Goal: Check status: Check status

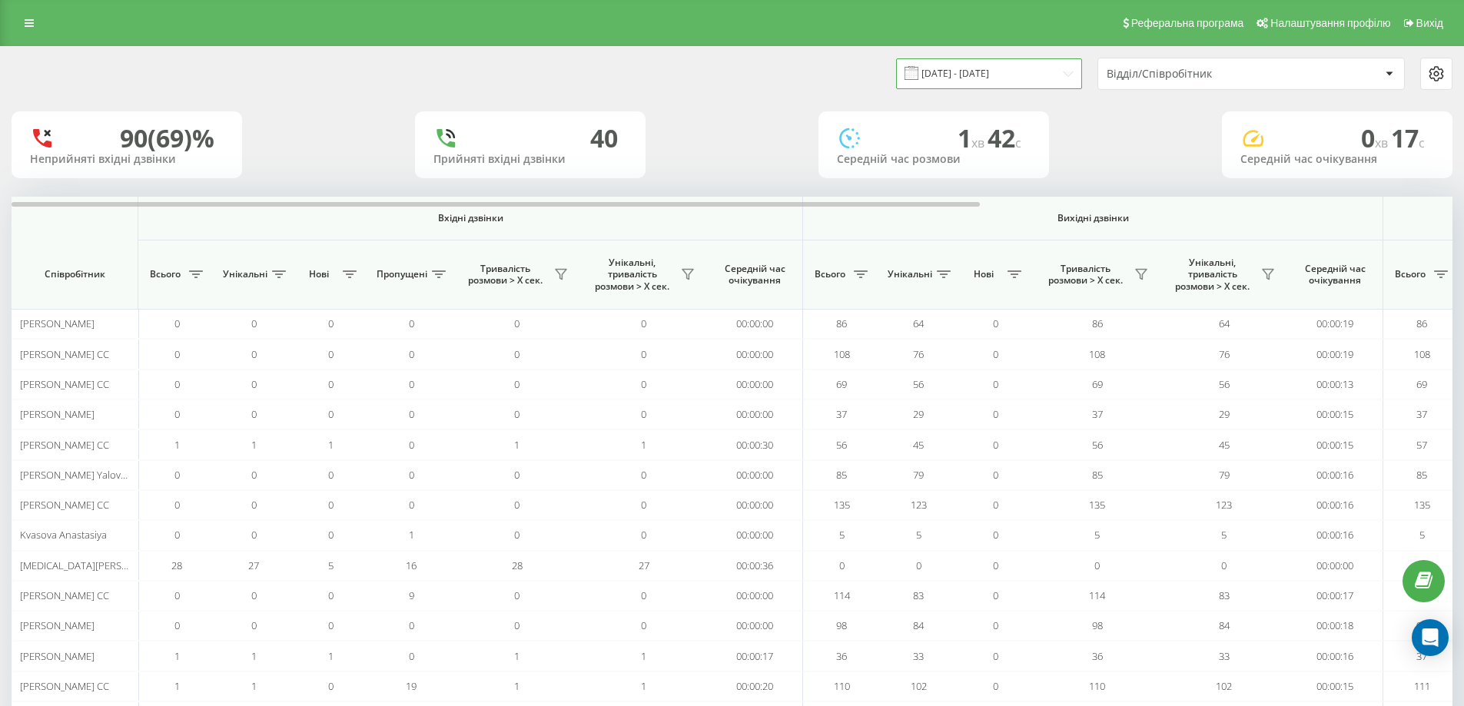
drag, startPoint x: 967, startPoint y: 76, endPoint x: 861, endPoint y: 88, distance: 107.5
click at [967, 76] on input "[DATE] - [DATE]" at bounding box center [989, 73] width 186 height 30
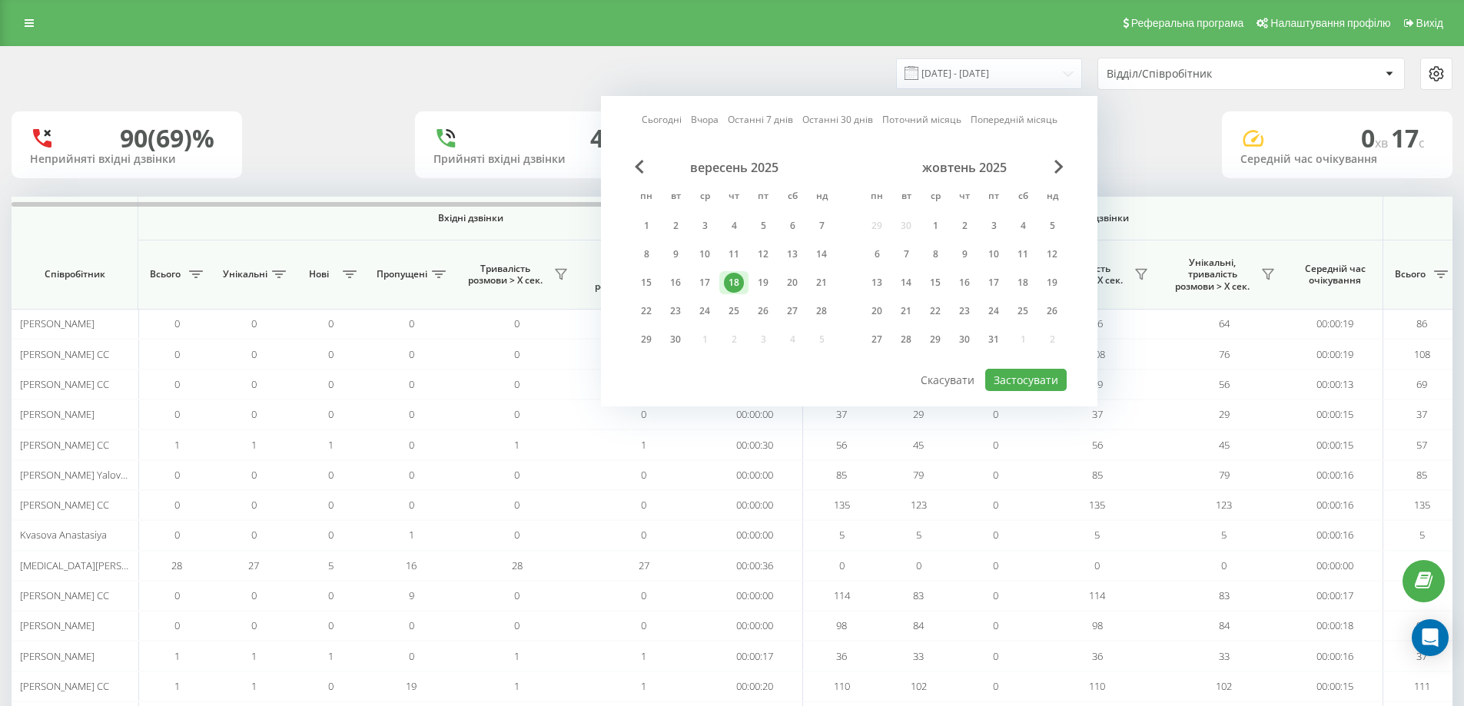
click at [672, 124] on link "Сьогодні" at bounding box center [662, 119] width 40 height 15
click at [1037, 386] on button "Застосувати" at bounding box center [1025, 380] width 81 height 22
type input "[DATE] - [DATE]"
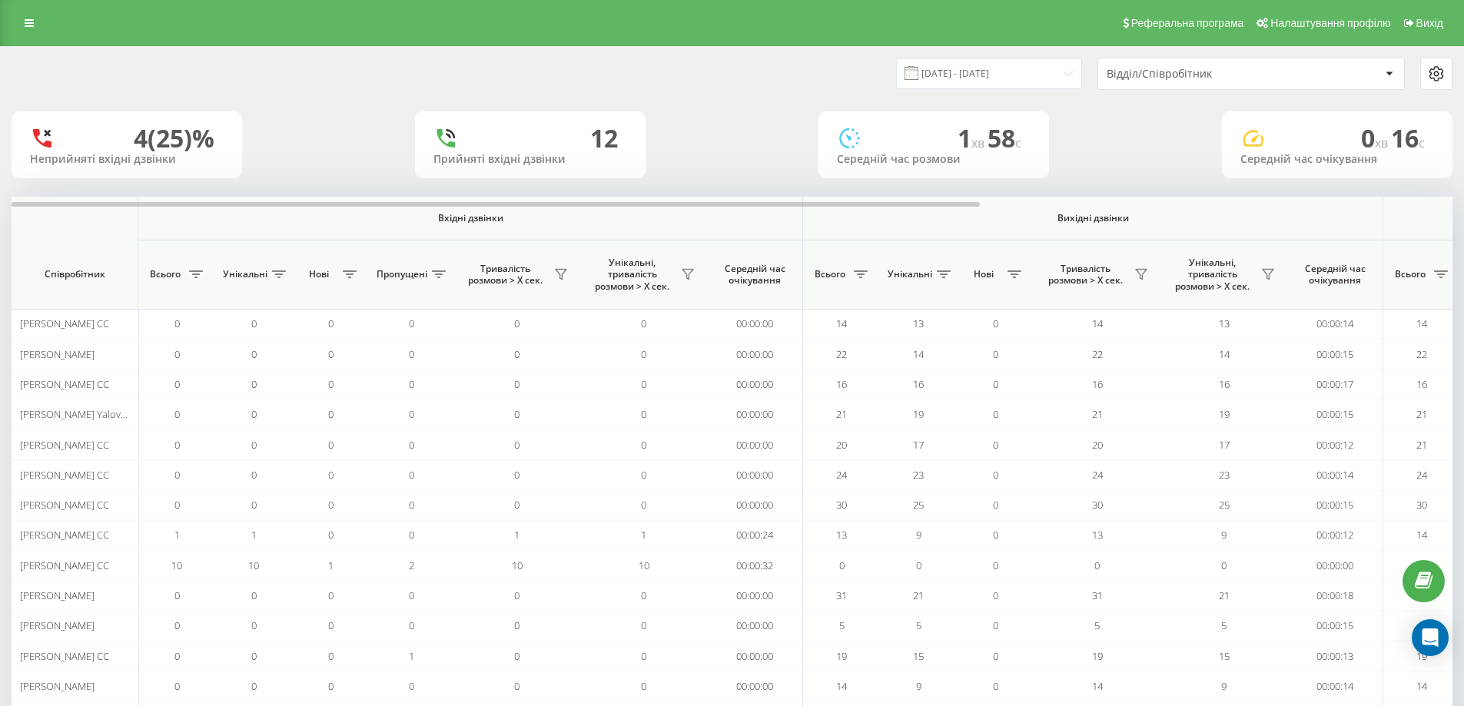
click at [1207, 78] on div "Відділ/Співробітник" at bounding box center [1198, 74] width 184 height 13
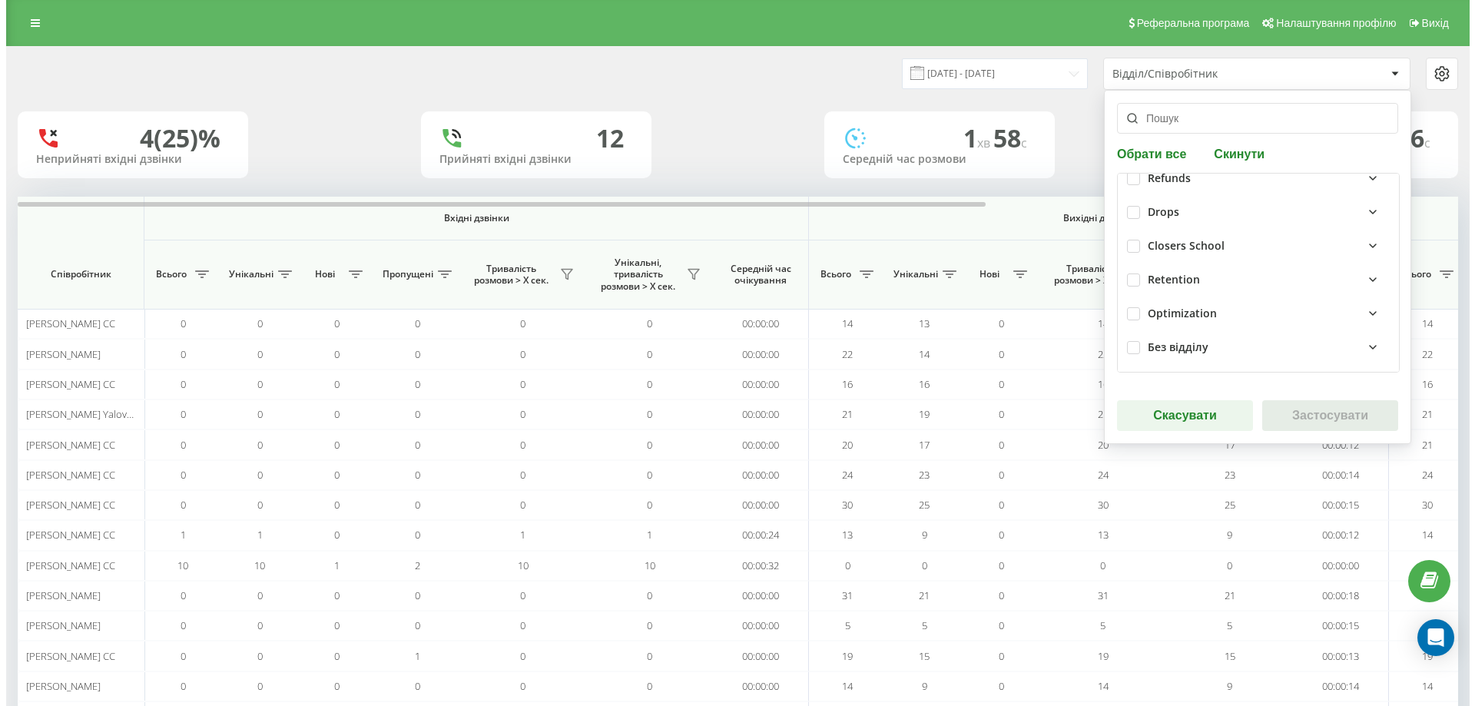
scroll to position [395, 0]
click at [1129, 238] on label at bounding box center [1127, 238] width 13 height 0
checkbox input "true"
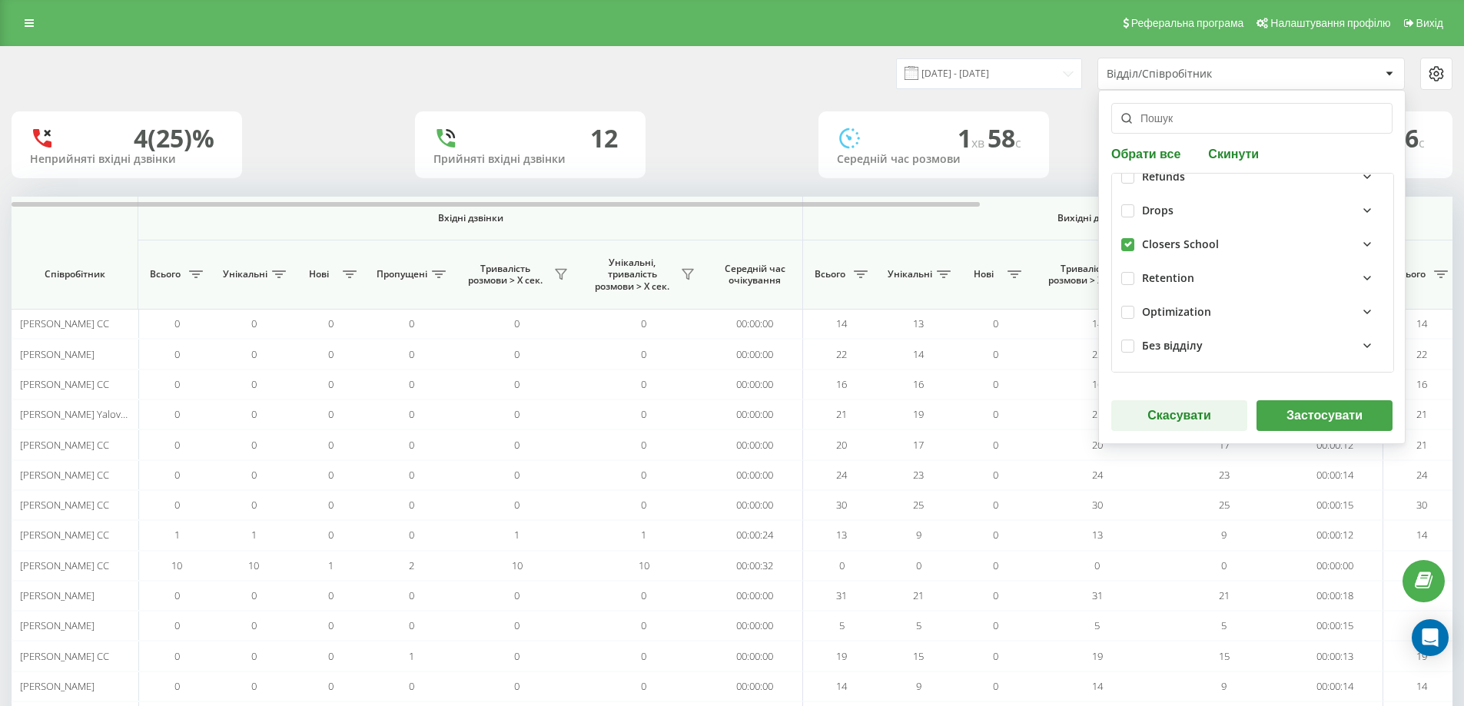
click at [1307, 413] on button "Застосувати" at bounding box center [1324, 415] width 136 height 31
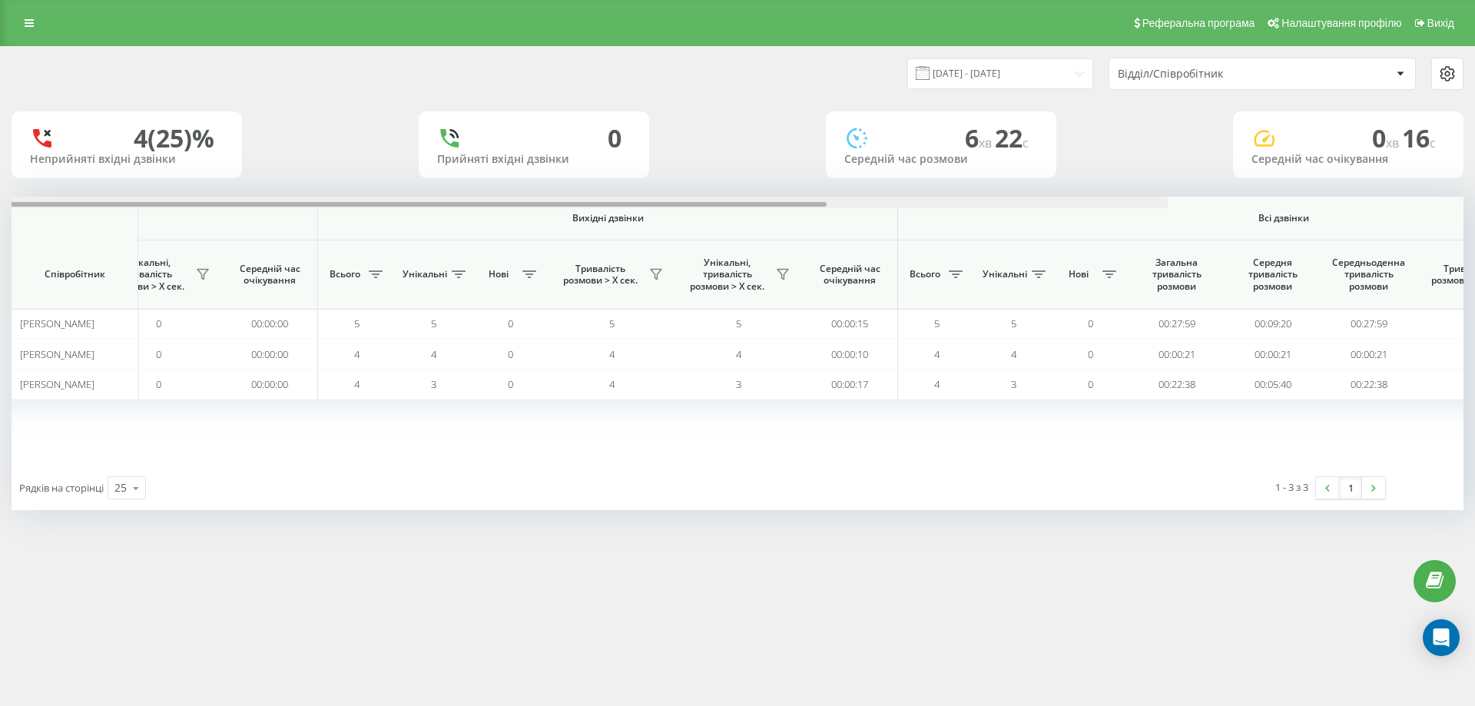
drag, startPoint x: 621, startPoint y: 205, endPoint x: 1135, endPoint y: 203, distance: 514.0
click at [823, 203] on div at bounding box center [330, 204] width 983 height 5
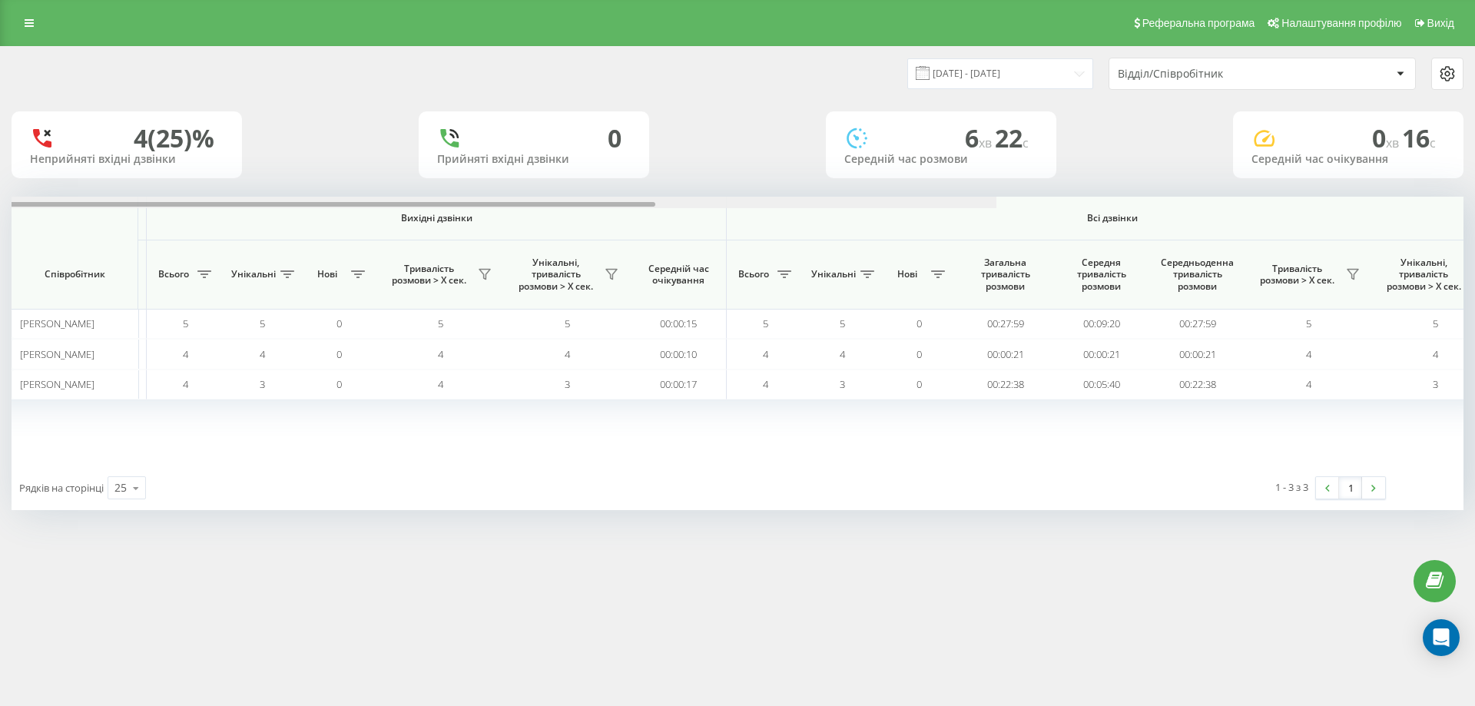
scroll to position [0, 691]
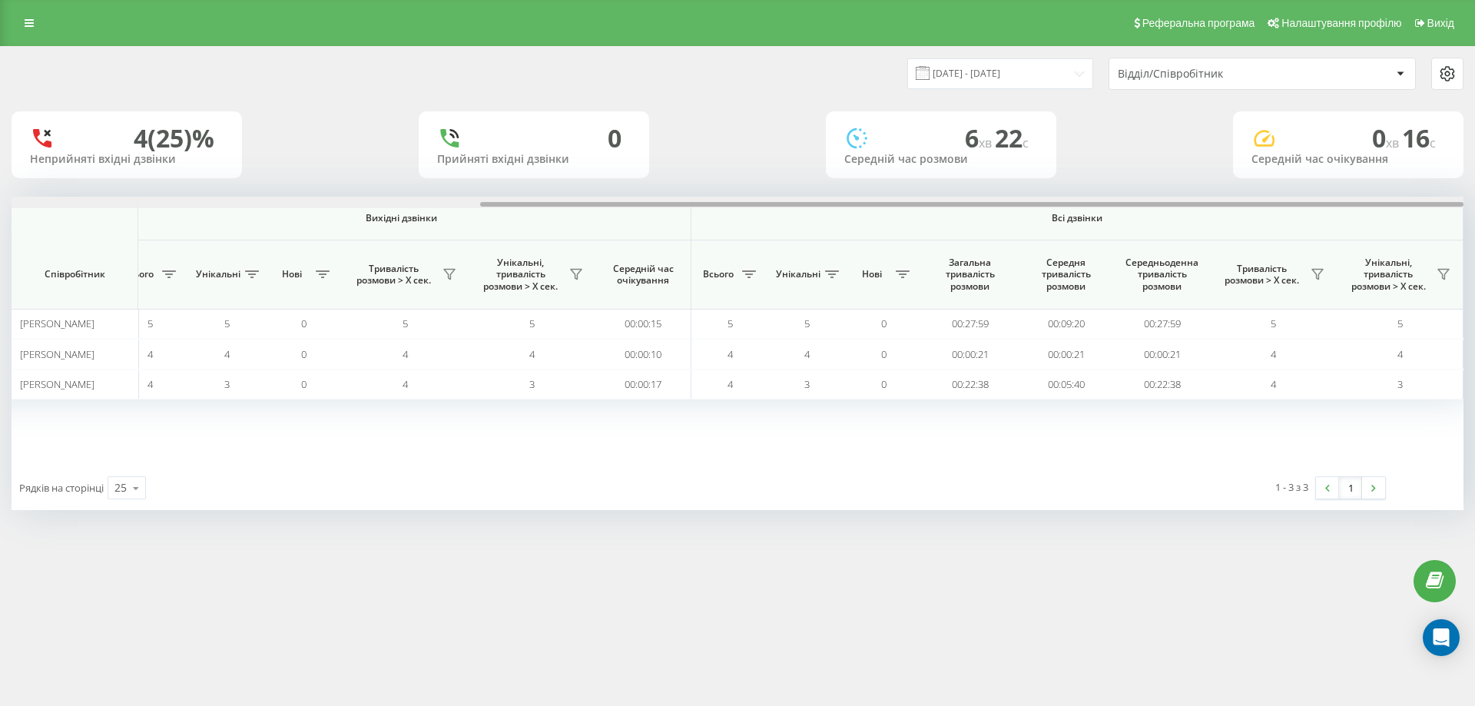
drag, startPoint x: 1135, startPoint y: 203, endPoint x: 1197, endPoint y: 254, distance: 80.8
click at [1232, 204] on div at bounding box center [971, 204] width 983 height 5
